Goal: Task Accomplishment & Management: Complete application form

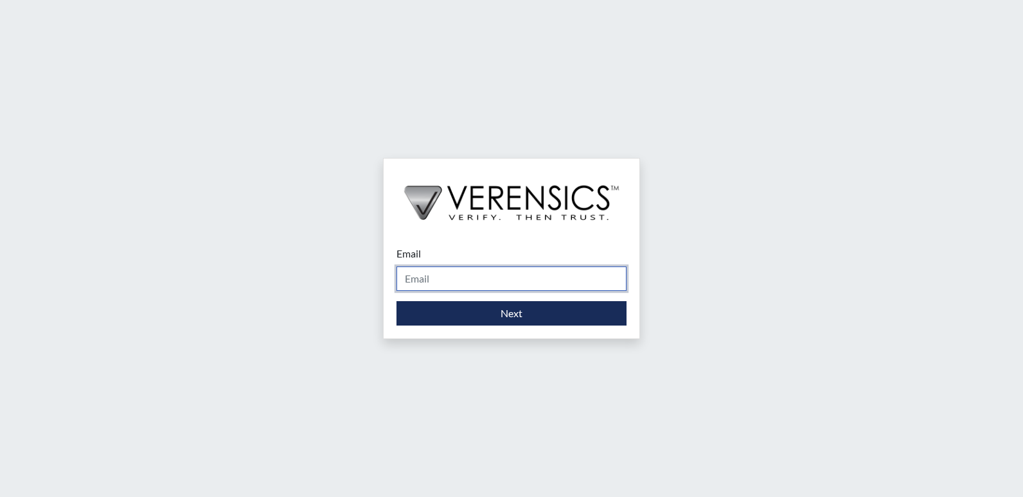
click at [520, 276] on input "Email" at bounding box center [511, 279] width 230 height 24
type input "[PERSON_NAME][EMAIL_ADDRESS][PERSON_NAME][DOMAIN_NAME]"
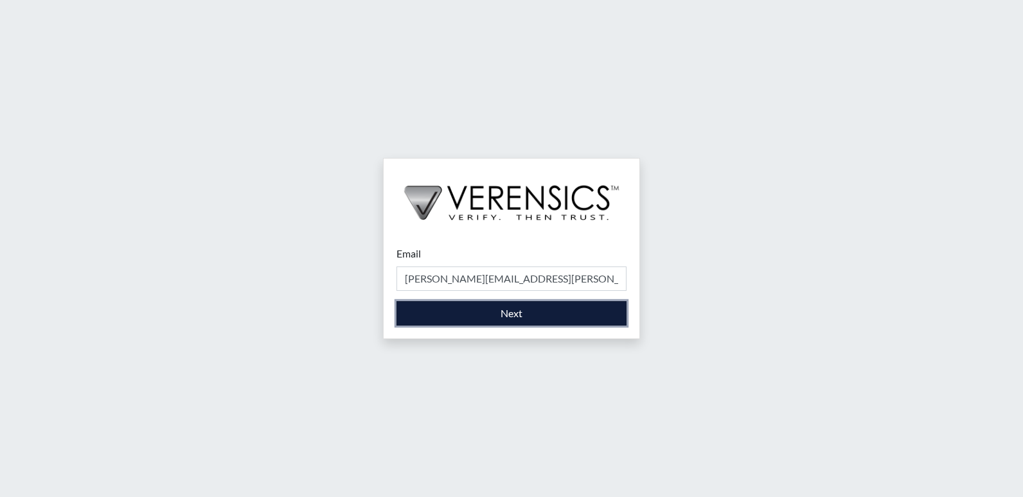
click at [517, 312] on button "Next" at bounding box center [511, 313] width 230 height 24
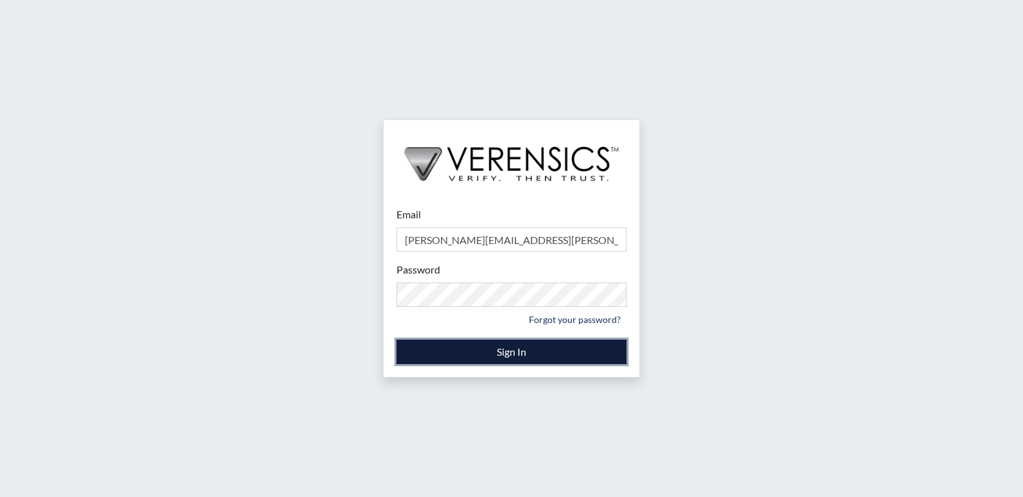
click at [518, 351] on button "Sign In" at bounding box center [511, 352] width 230 height 24
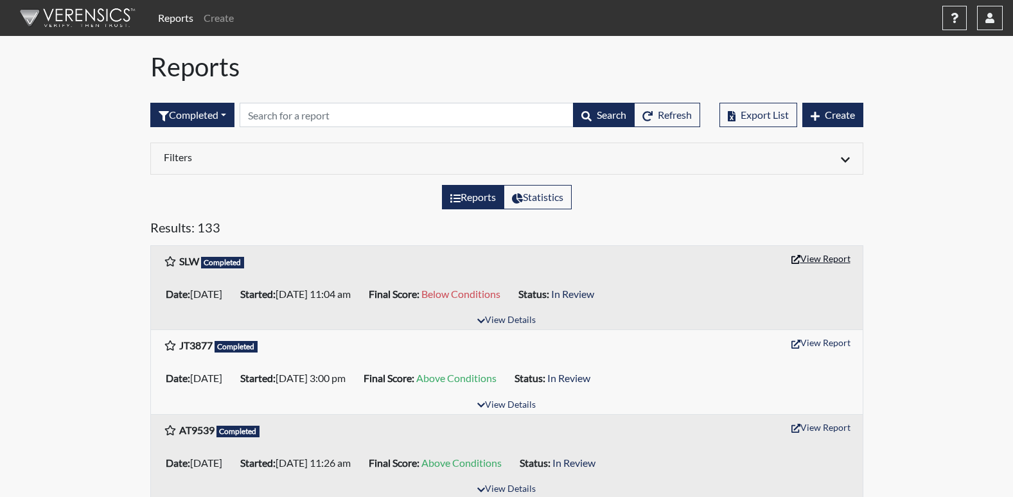
click at [824, 259] on button "View Report" at bounding box center [821, 259] width 71 height 20
click at [810, 256] on button "View Report" at bounding box center [821, 259] width 71 height 20
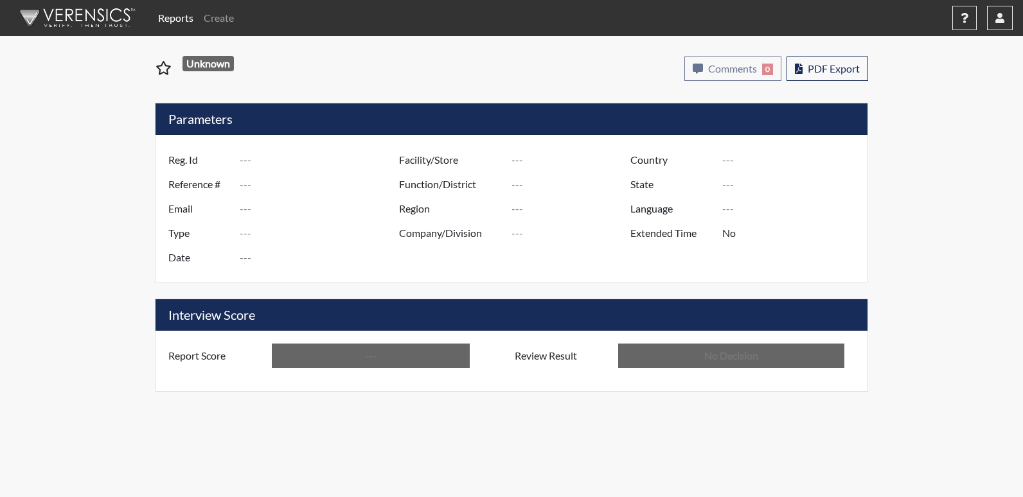
type input "SLW"
type input "51144"
type input "---"
type input "Corrections Pre-Employment"
type input "[DATE]"
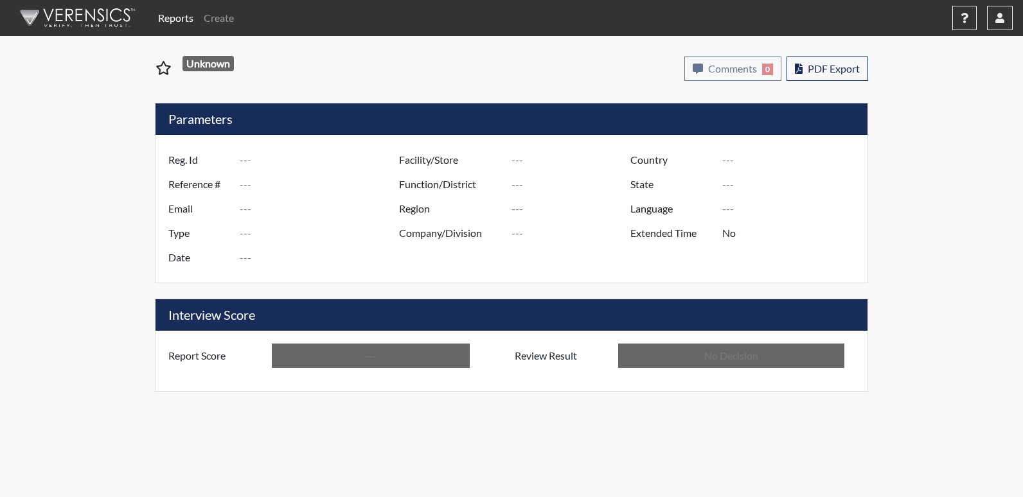
type input "[US_STATE] SP"
type input "[GEOGRAPHIC_DATA]"
type input "[US_STATE]"
type input "English"
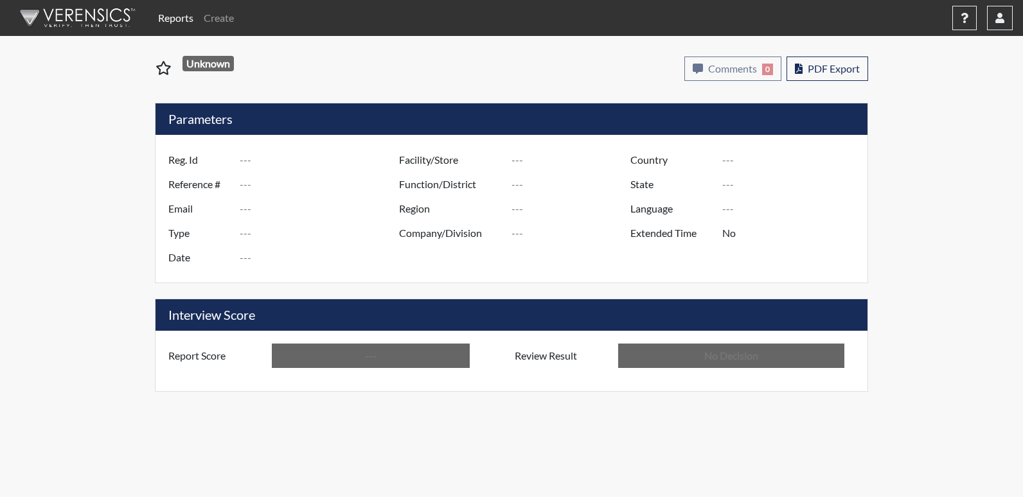
type input "Below Conditions"
type input "In Review"
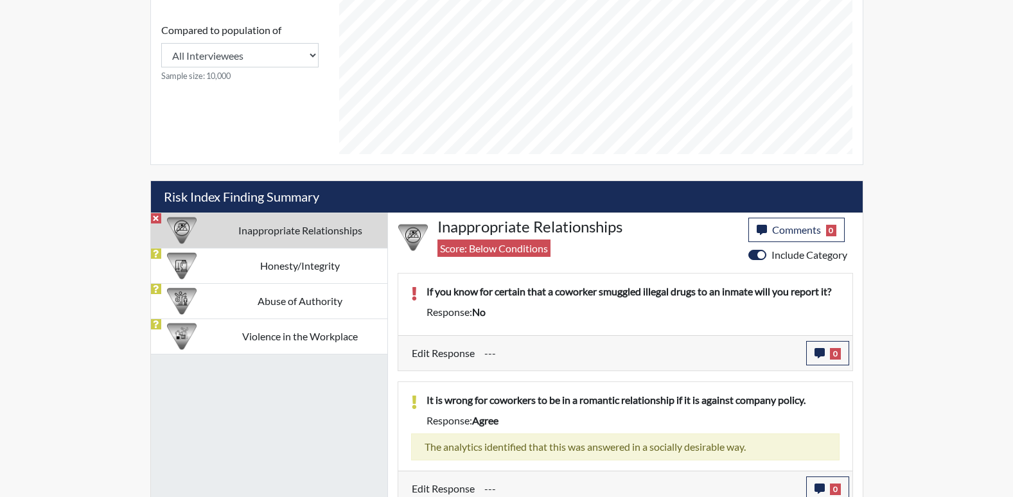
scroll to position [607, 0]
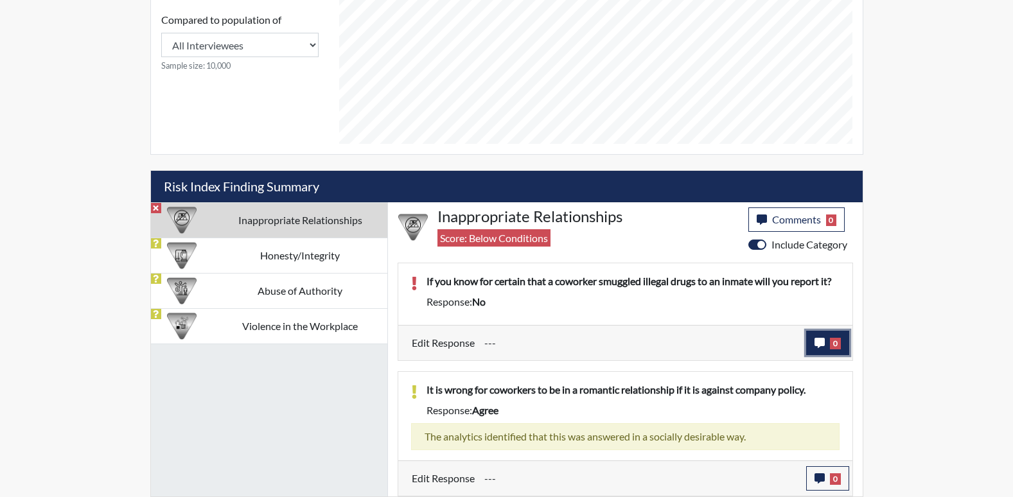
click at [821, 342] on icon "button" at bounding box center [820, 343] width 10 height 10
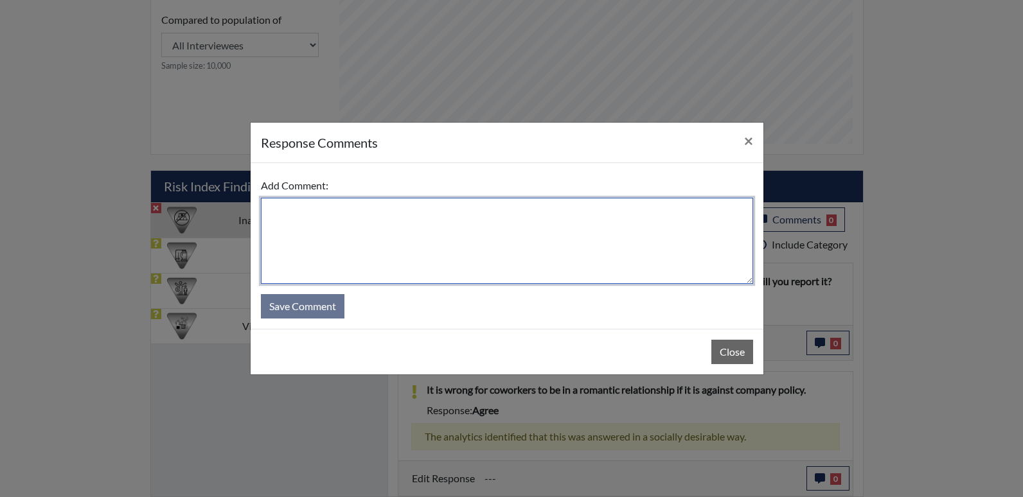
click at [318, 220] on textarea at bounding box center [507, 241] width 492 height 86
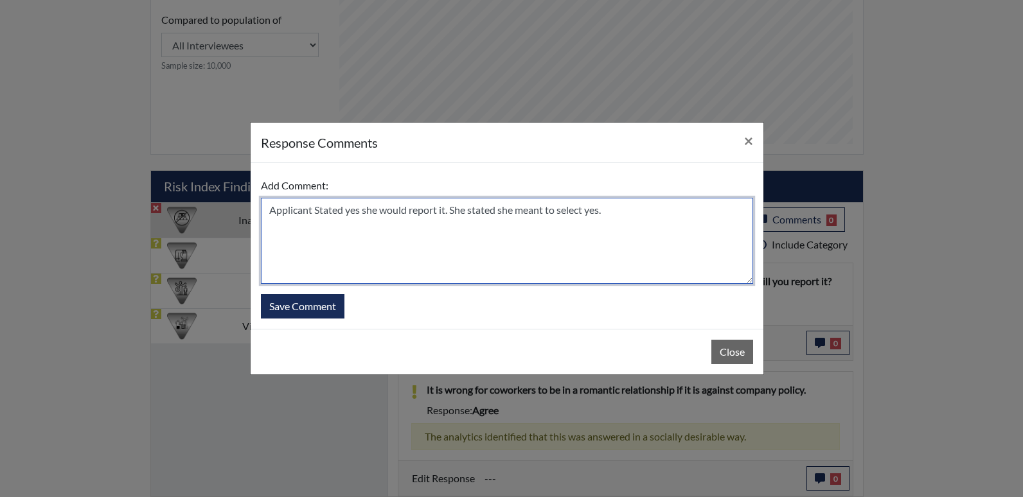
click at [454, 212] on textarea "Applicant Stated yes she would report it. She stated she meant to select yes." at bounding box center [507, 241] width 492 height 86
type textarea "Applicant Stated yes she would report it. She stated she meant to select yes."
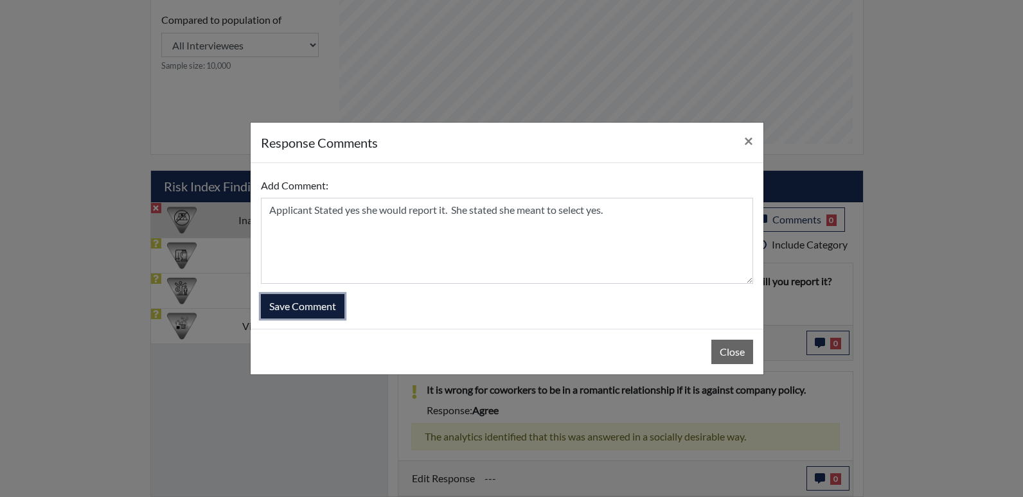
click at [289, 301] on button "Save Comment" at bounding box center [303, 306] width 84 height 24
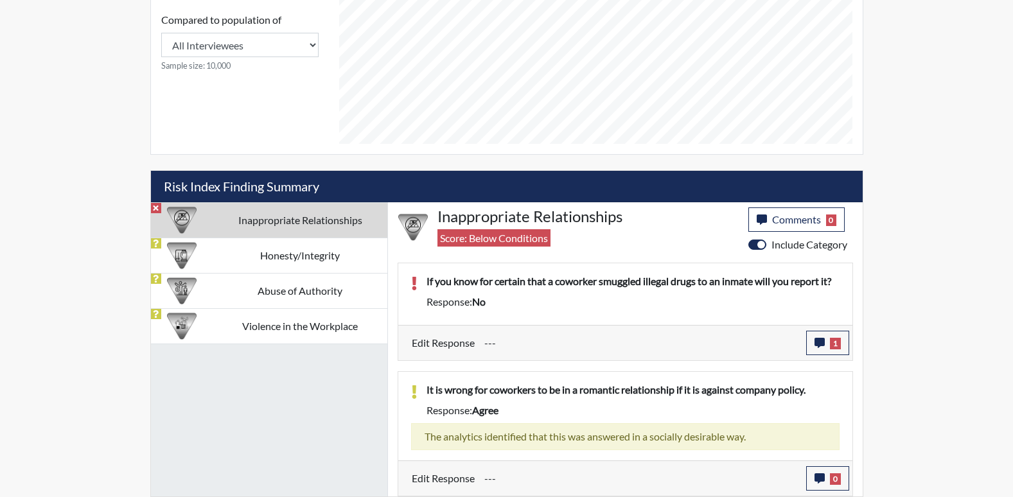
scroll to position [213, 534]
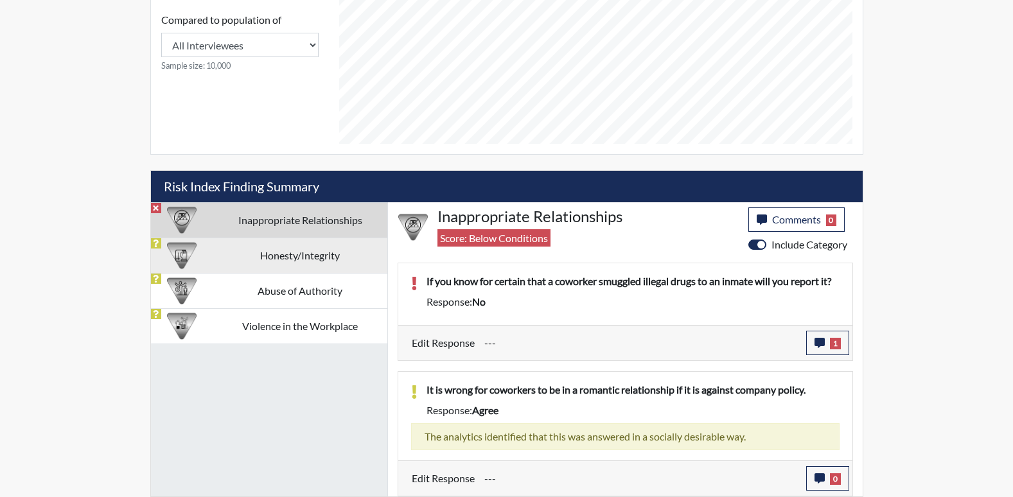
click at [311, 258] on td "Honesty/Integrity" at bounding box center [300, 255] width 174 height 35
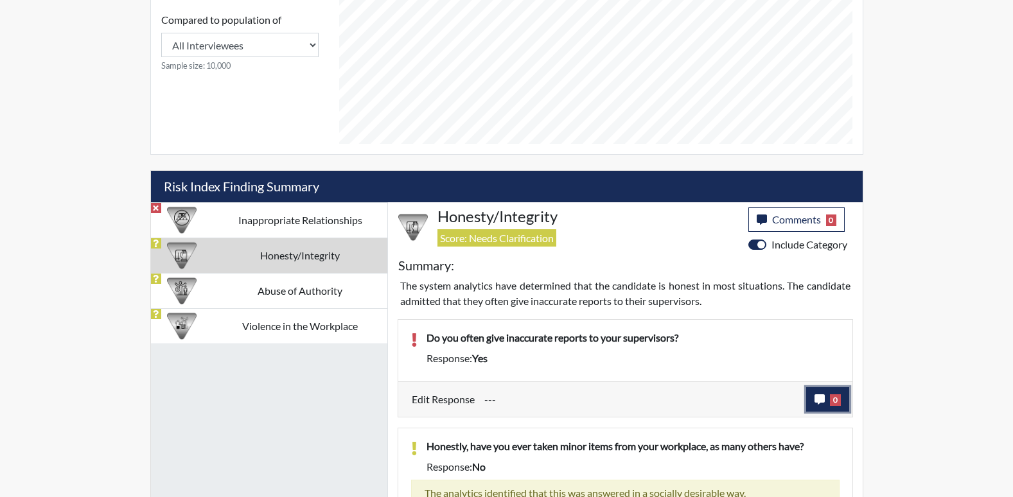
click at [824, 396] on icon "button" at bounding box center [820, 399] width 10 height 10
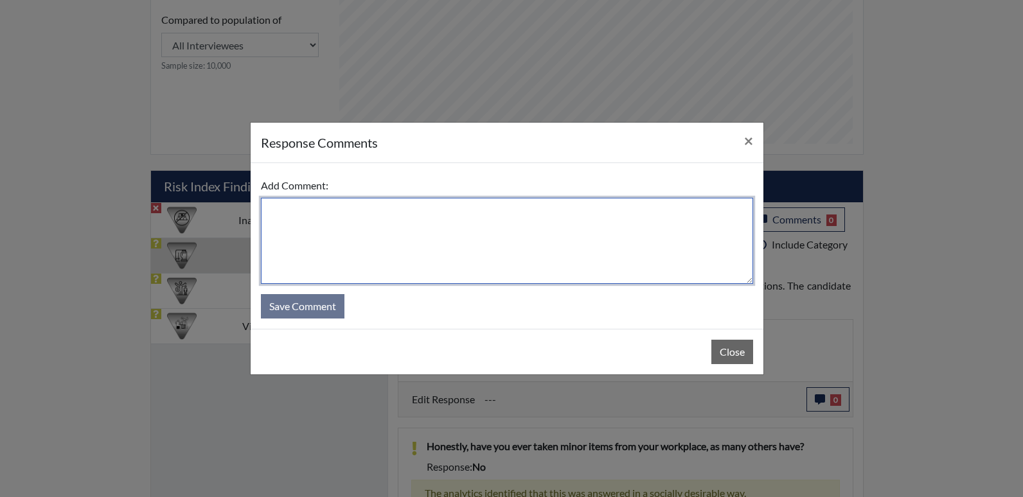
click at [307, 205] on textarea at bounding box center [507, 241] width 492 height 86
click at [417, 209] on textarea "Applicant stated she do not give" at bounding box center [507, 241] width 492 height 86
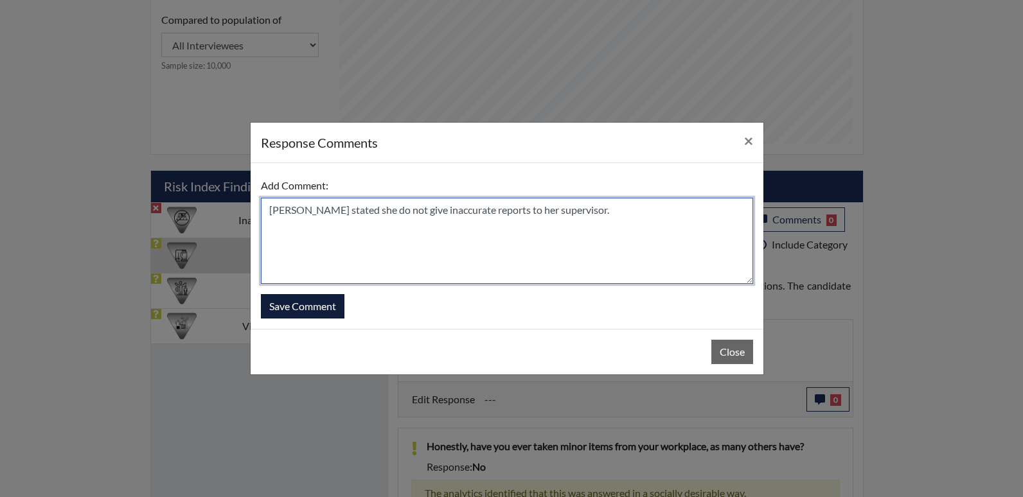
type textarea "Applicant stated she do not give inaccurate reports to her supervisor."
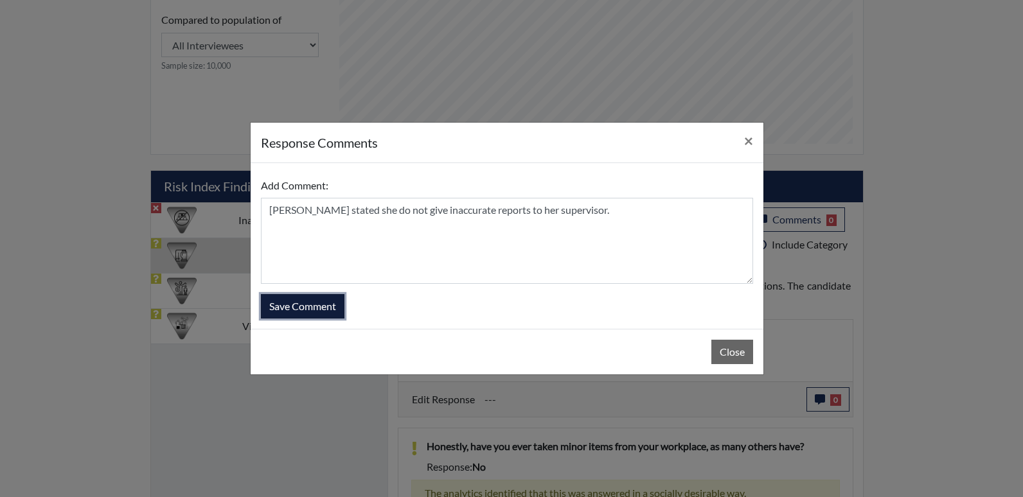
click at [314, 308] on button "Save Comment" at bounding box center [303, 306] width 84 height 24
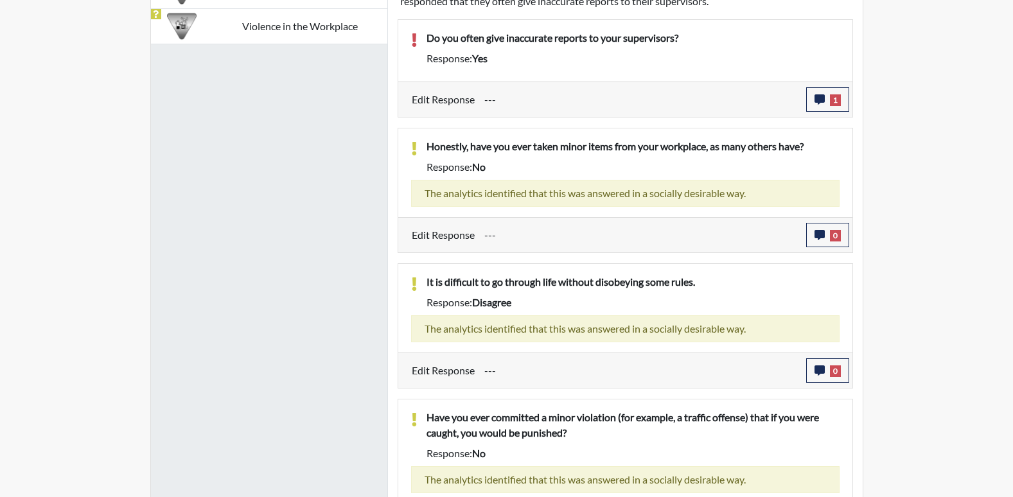
scroll to position [714, 0]
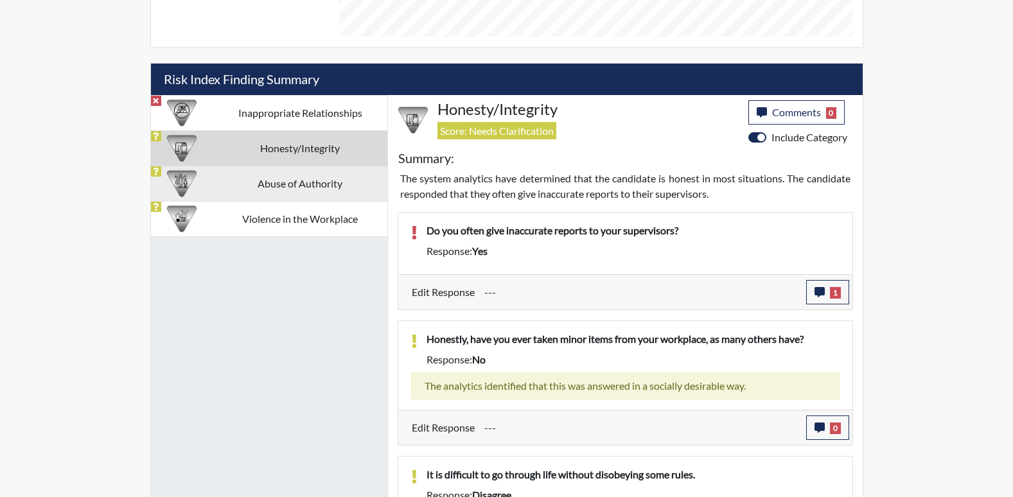
click at [308, 187] on td "Abuse of Authority" at bounding box center [300, 183] width 174 height 35
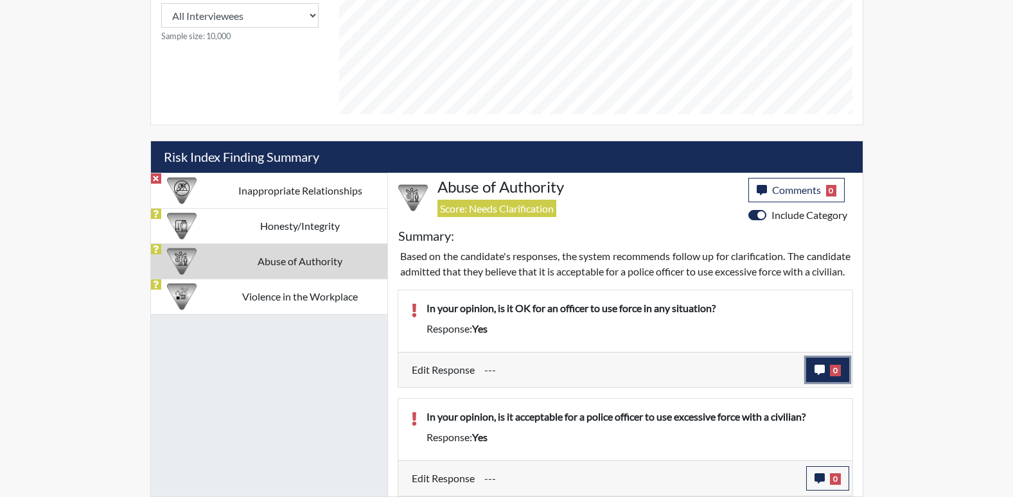
click at [819, 368] on icon "button" at bounding box center [820, 370] width 10 height 10
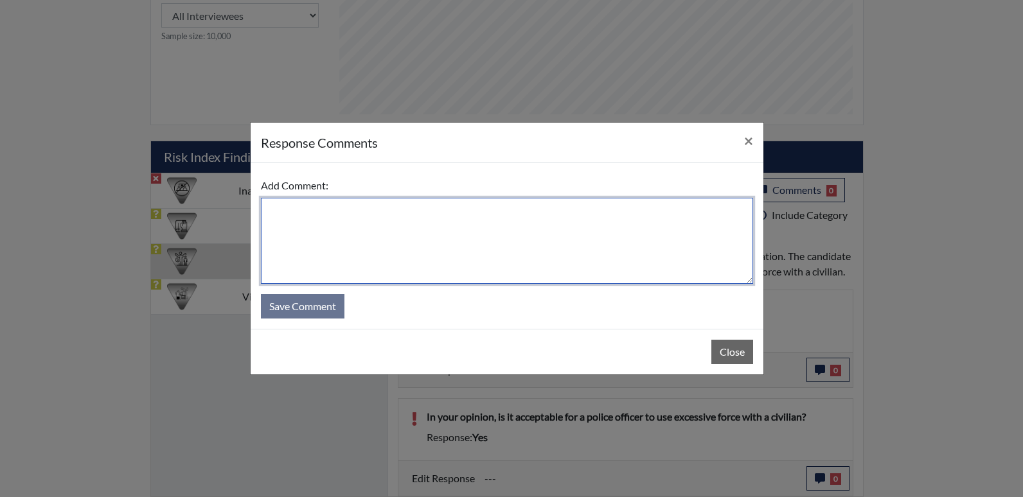
click at [300, 215] on textarea at bounding box center [507, 241] width 492 height 86
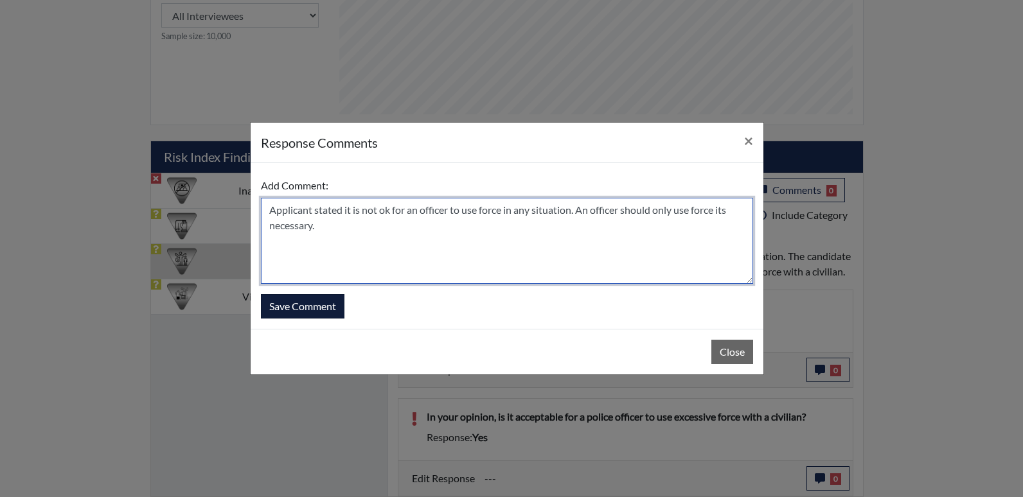
type textarea "Applicant stated it is not ok for an officer to use force in any situation. An …"
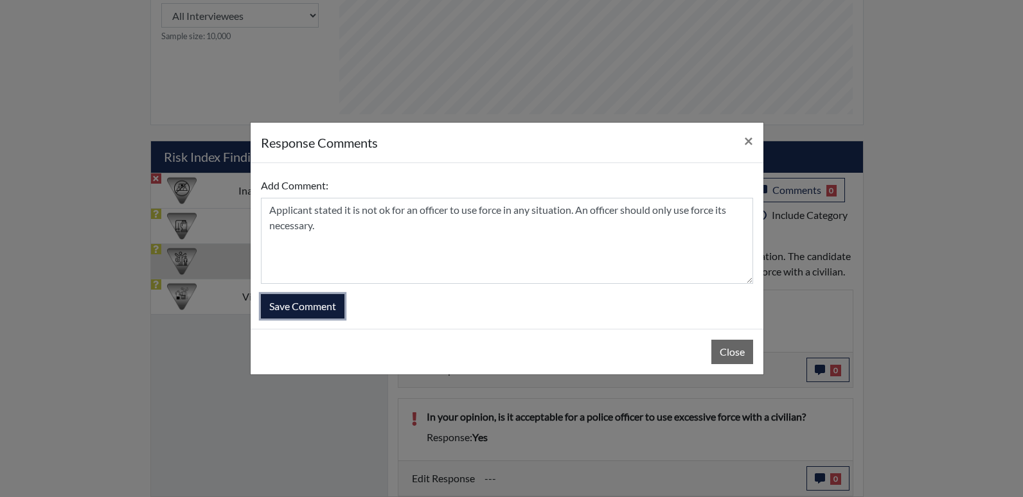
click at [311, 310] on button "Save Comment" at bounding box center [303, 306] width 84 height 24
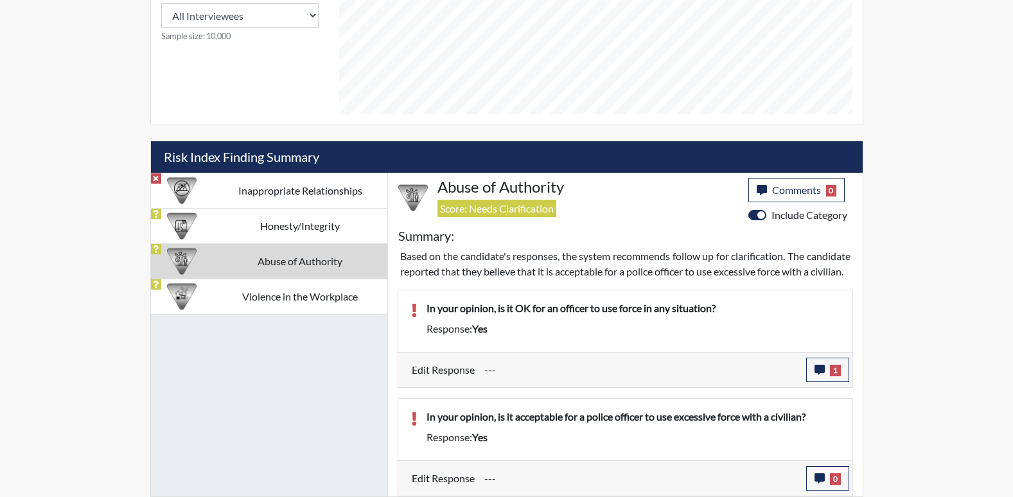
scroll to position [213, 534]
click at [824, 477] on icon "button" at bounding box center [820, 479] width 10 height 10
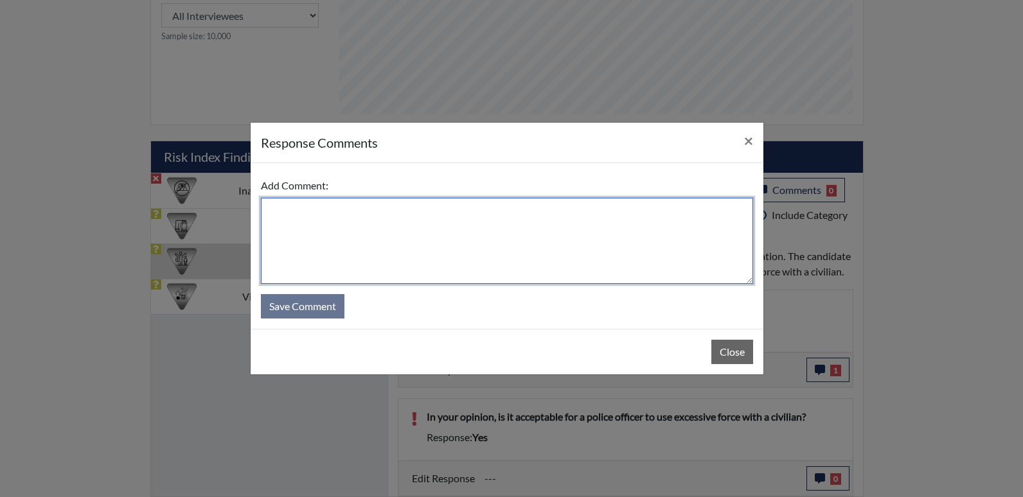
click at [276, 211] on textarea at bounding box center [507, 241] width 492 height 86
type textarea "O"
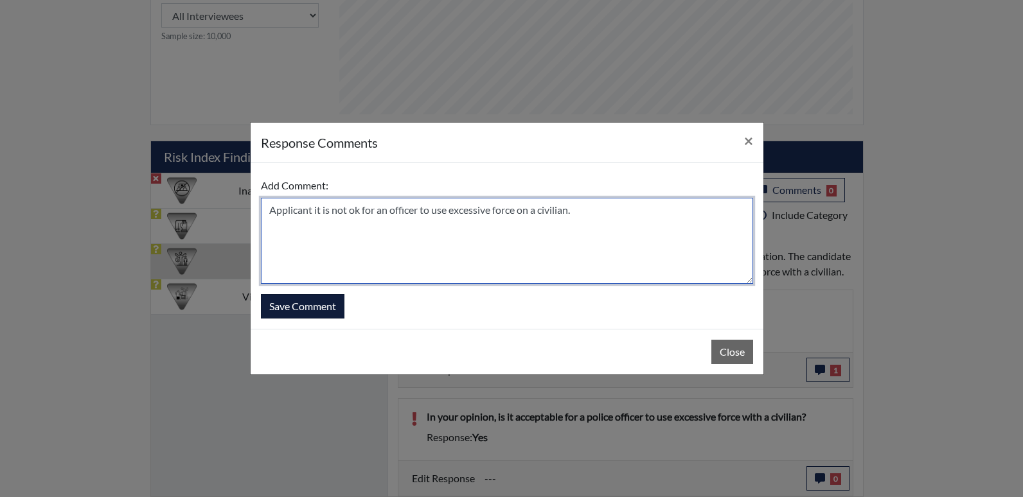
type textarea "Applicant it is not ok for an officer to use excessive force on a civilian."
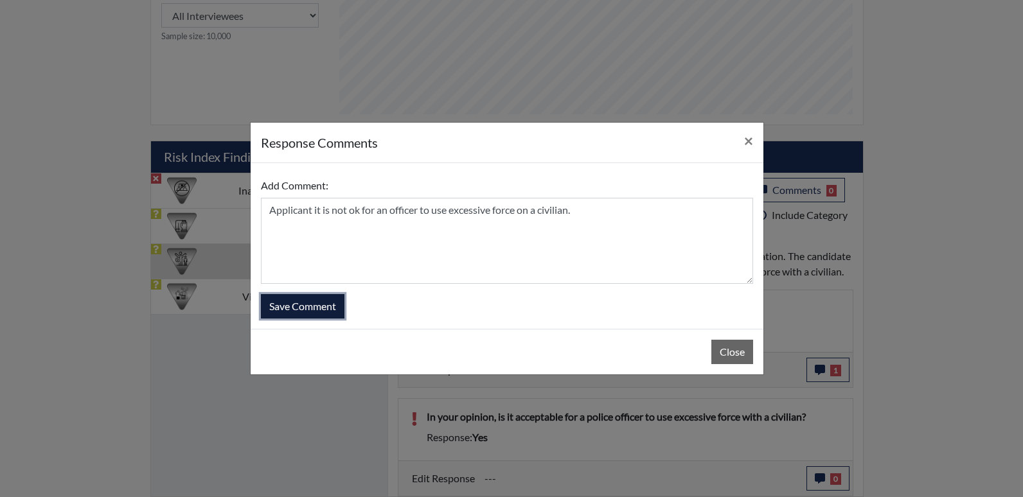
click at [287, 301] on button "Save Comment" at bounding box center [303, 306] width 84 height 24
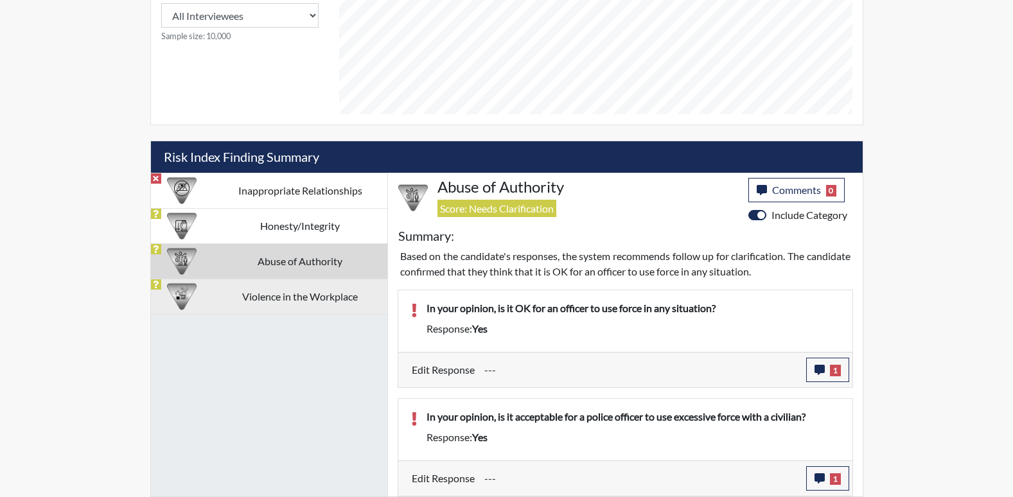
click at [332, 300] on td "Violence in the Workplace" at bounding box center [300, 296] width 174 height 35
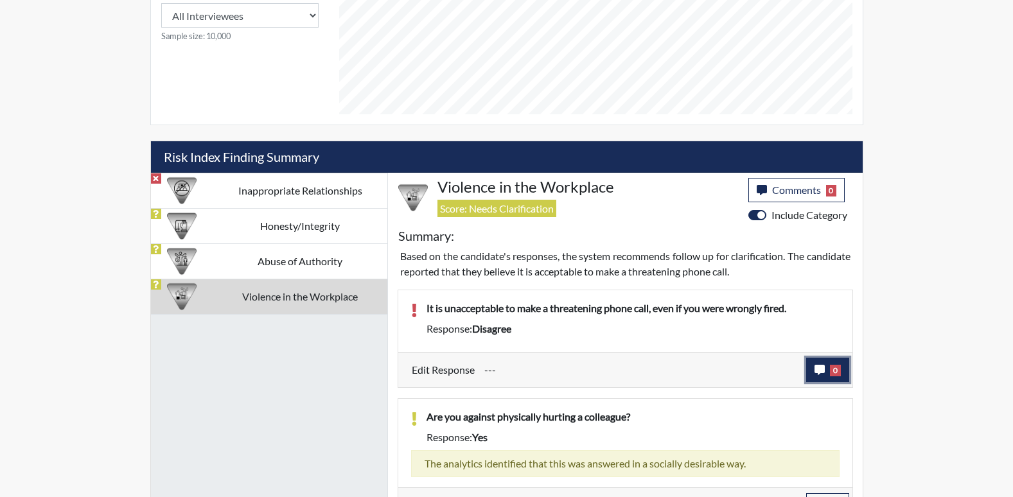
click at [817, 366] on icon "button" at bounding box center [820, 370] width 10 height 10
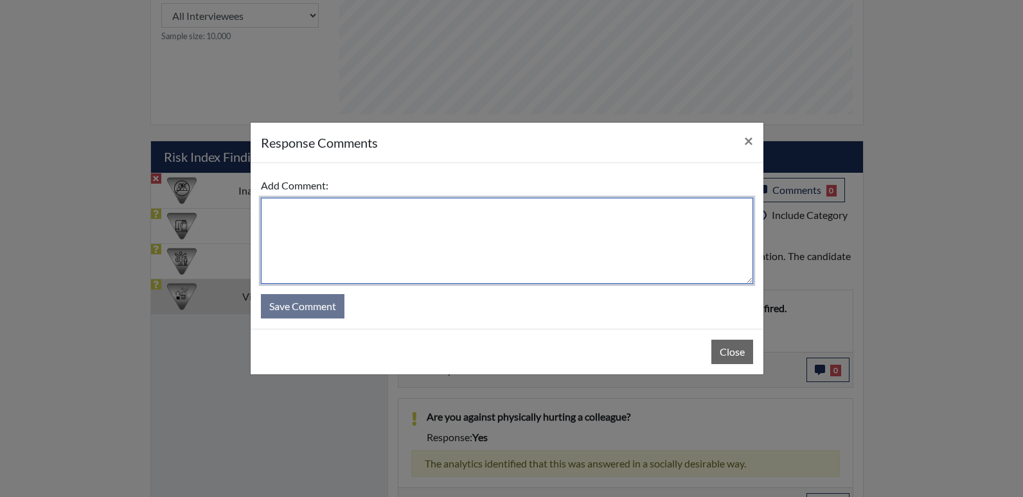
click at [303, 231] on textarea at bounding box center [507, 241] width 492 height 86
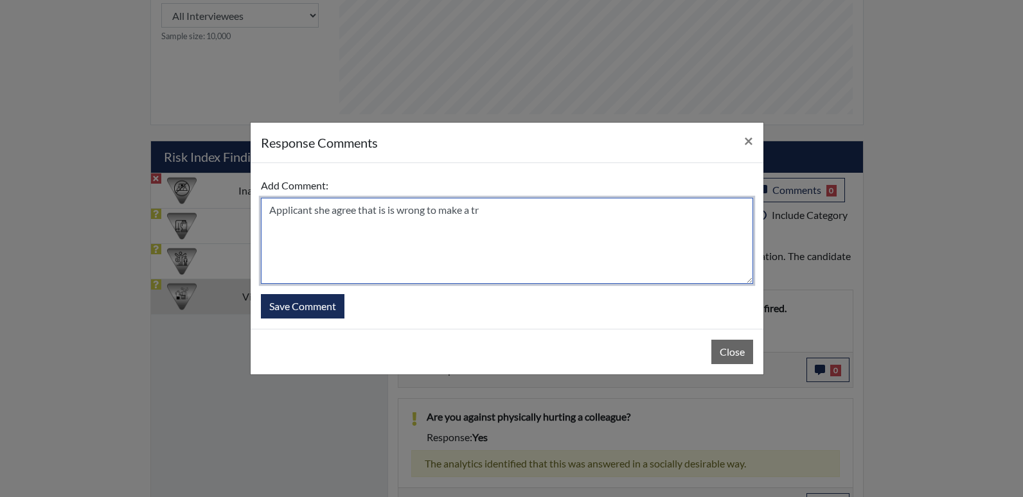
click at [482, 211] on textarea "Applicant she agree that is is wrong to make a tr" at bounding box center [507, 241] width 492 height 86
click at [402, 210] on textarea "Applicant she agrees that is is wrong to make a threating phone call even iif s…" at bounding box center [507, 241] width 492 height 86
type textarea "Applicant she agrees that it's wrong to make a threating phone call even if she…"
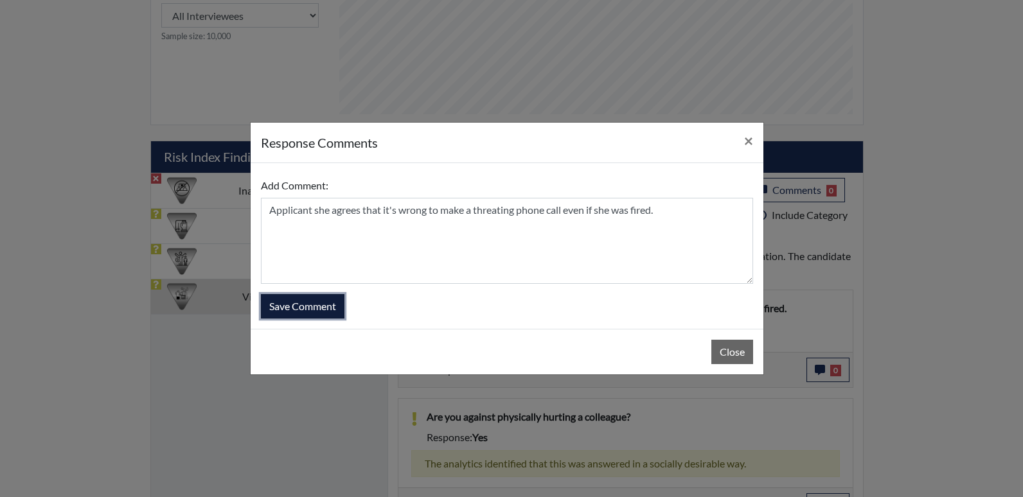
click at [323, 304] on button "Save Comment" at bounding box center [303, 306] width 84 height 24
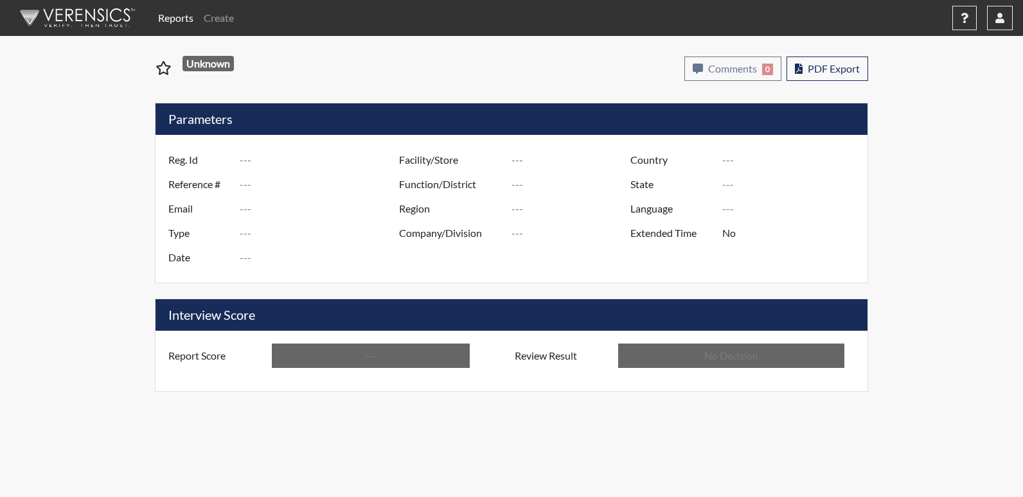
type input "SLW"
type input "51144"
type input "---"
type input "Corrections Pre-Employment"
type input "[DATE]"
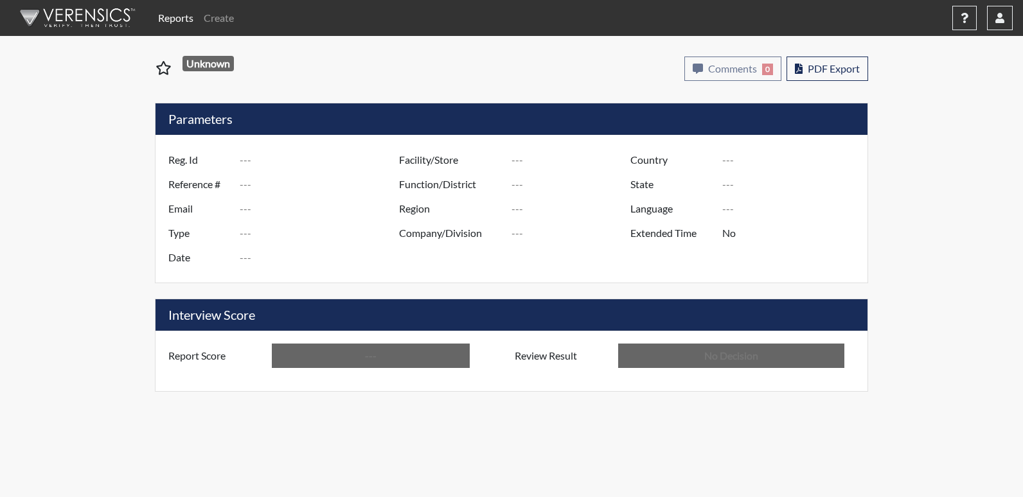
type input "[US_STATE] SP"
type input "[GEOGRAPHIC_DATA]"
type input "[US_STATE]"
type input "English"
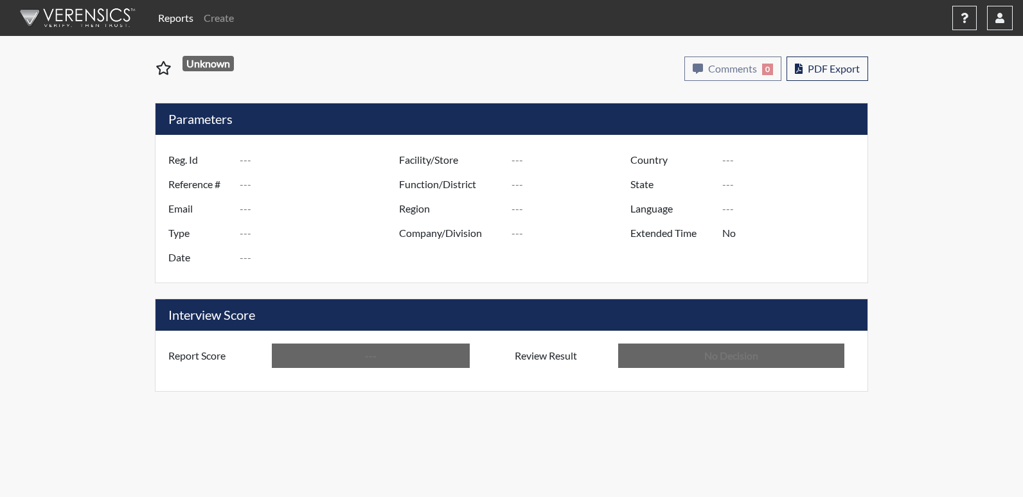
type input "Below Conditions"
type input "In Review"
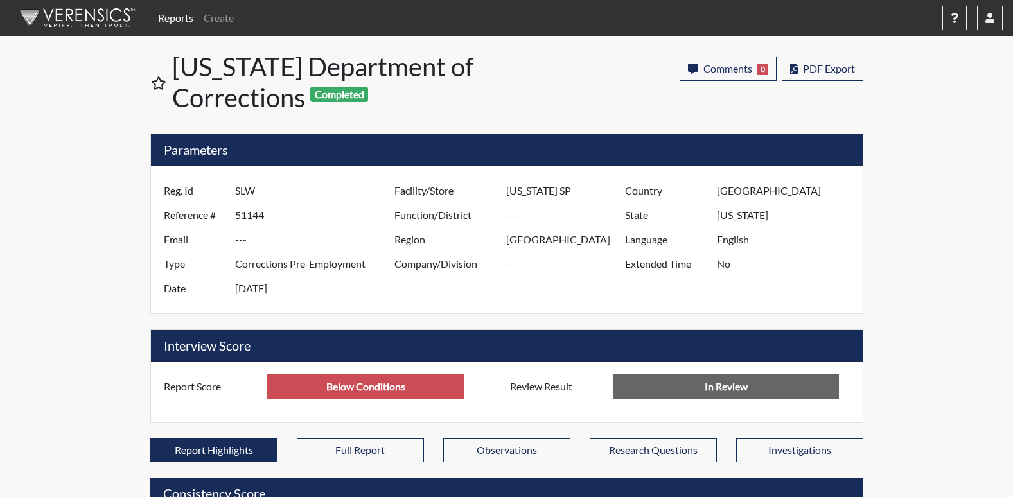
scroll to position [213, 534]
drag, startPoint x: 235, startPoint y: 188, endPoint x: 267, endPoint y: 188, distance: 32.1
click at [267, 188] on input "SLW" at bounding box center [316, 191] width 163 height 24
drag, startPoint x: 267, startPoint y: 188, endPoint x: 254, endPoint y: 195, distance: 15.0
click at [254, 195] on input "SLW" at bounding box center [316, 191] width 163 height 24
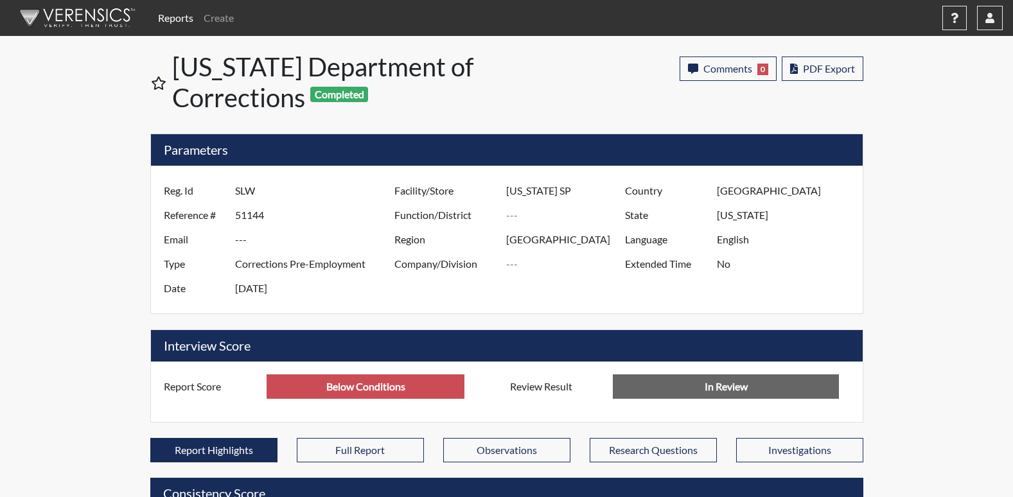
drag, startPoint x: 236, startPoint y: 191, endPoint x: 242, endPoint y: 231, distance: 40.8
click at [242, 231] on div "Reg. Id SLW Reference # 51144 Email --- Type Corrections Pre-Employment Date [D…" at bounding box center [276, 240] width 231 height 122
drag, startPoint x: 242, startPoint y: 231, endPoint x: 236, endPoint y: 218, distance: 14.4
click at [236, 218] on input "51144" at bounding box center [316, 215] width 163 height 24
drag, startPoint x: 236, startPoint y: 217, endPoint x: 279, endPoint y: 188, distance: 51.5
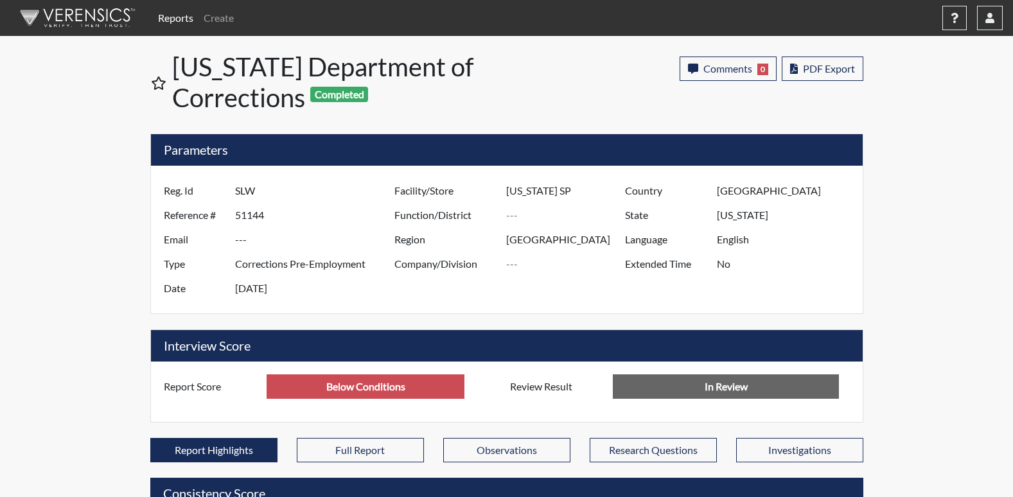
click at [279, 188] on div "Reg. Id SLW Reference # 51144 Email --- Type Corrections Pre-Employment Date [D…" at bounding box center [276, 240] width 231 height 122
drag, startPoint x: 279, startPoint y: 188, endPoint x: 271, endPoint y: 188, distance: 7.7
click at [271, 188] on input "SLW" at bounding box center [316, 191] width 163 height 24
click at [239, 190] on div "Reg. Id SLW" at bounding box center [276, 191] width 244 height 24
drag, startPoint x: 236, startPoint y: 190, endPoint x: 264, endPoint y: 191, distance: 28.3
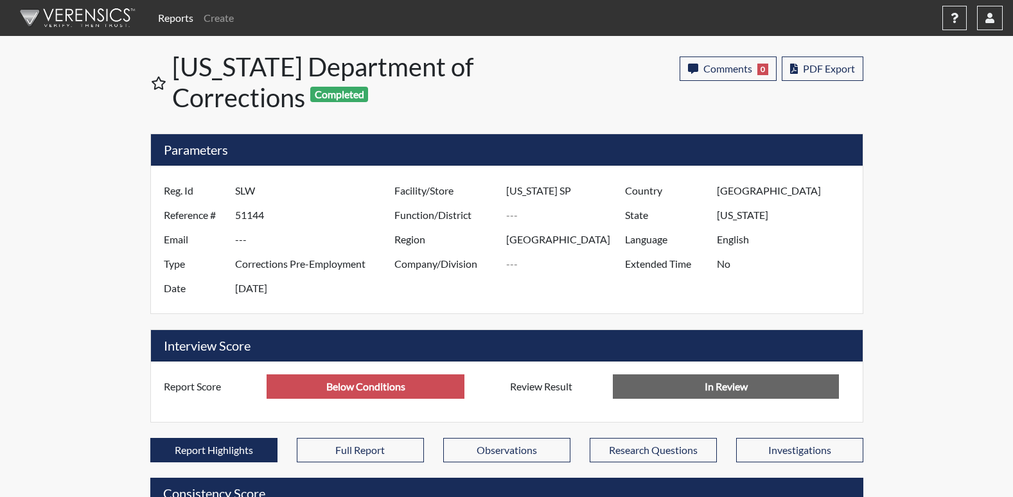
click at [264, 191] on input "SLW" at bounding box center [316, 191] width 163 height 24
drag, startPoint x: 264, startPoint y: 191, endPoint x: 250, endPoint y: 193, distance: 14.3
